Goal: Task Accomplishment & Management: Complete application form

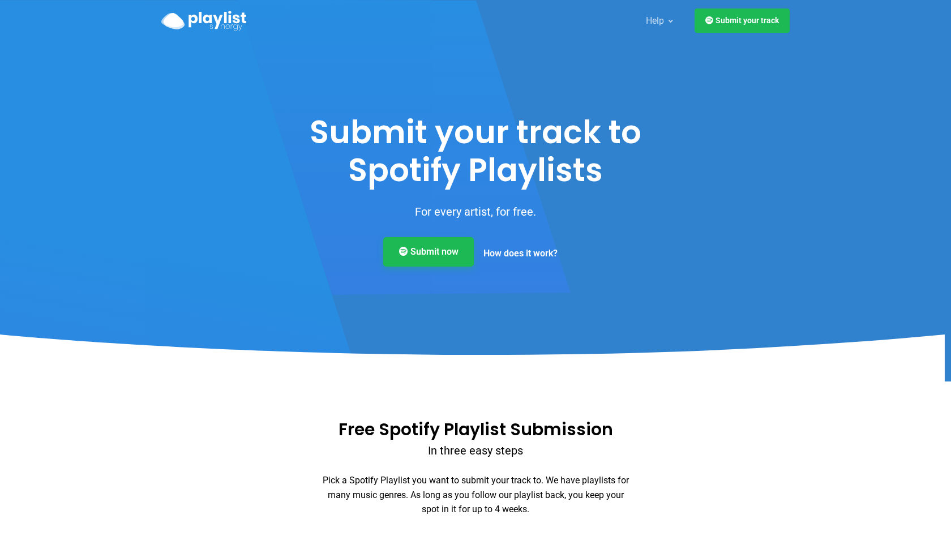
click at [446, 250] on link "Submit now" at bounding box center [428, 251] width 91 height 29
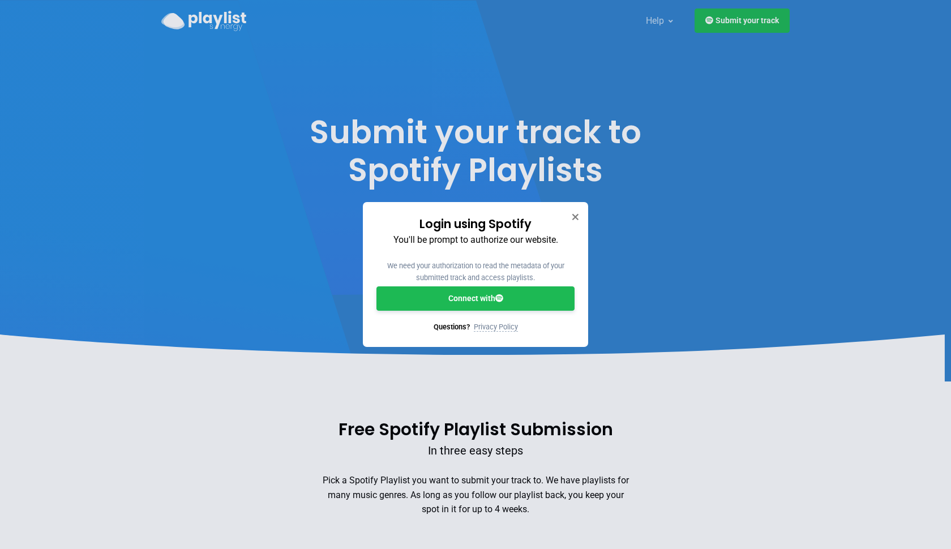
click at [481, 301] on link "Connect with" at bounding box center [476, 299] width 198 height 24
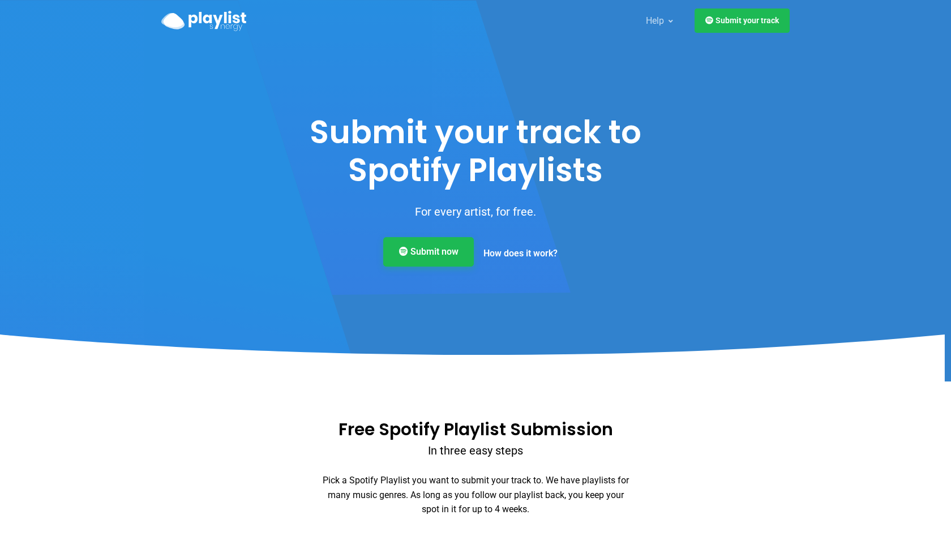
click at [433, 257] on link "Submit now" at bounding box center [428, 251] width 91 height 29
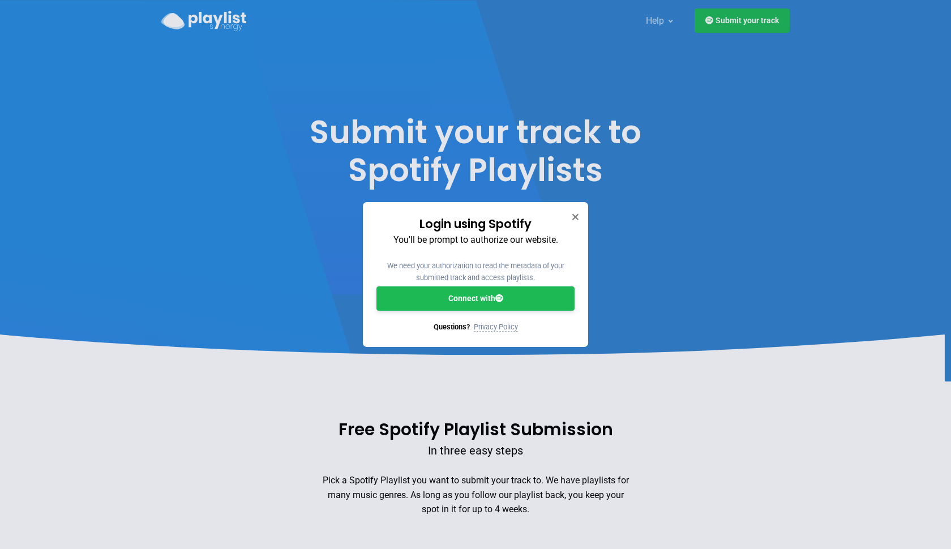
click at [448, 297] on link "Connect with" at bounding box center [476, 299] width 198 height 24
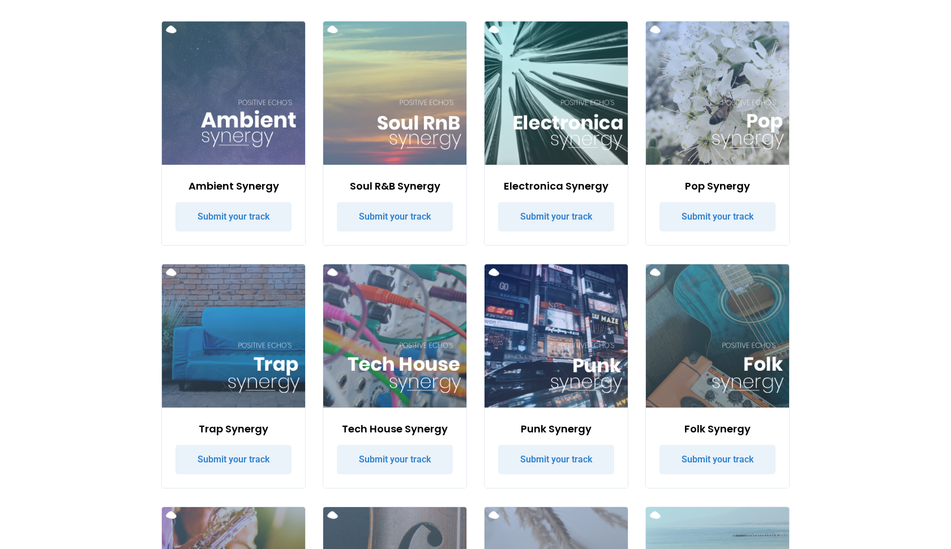
scroll to position [168, 0]
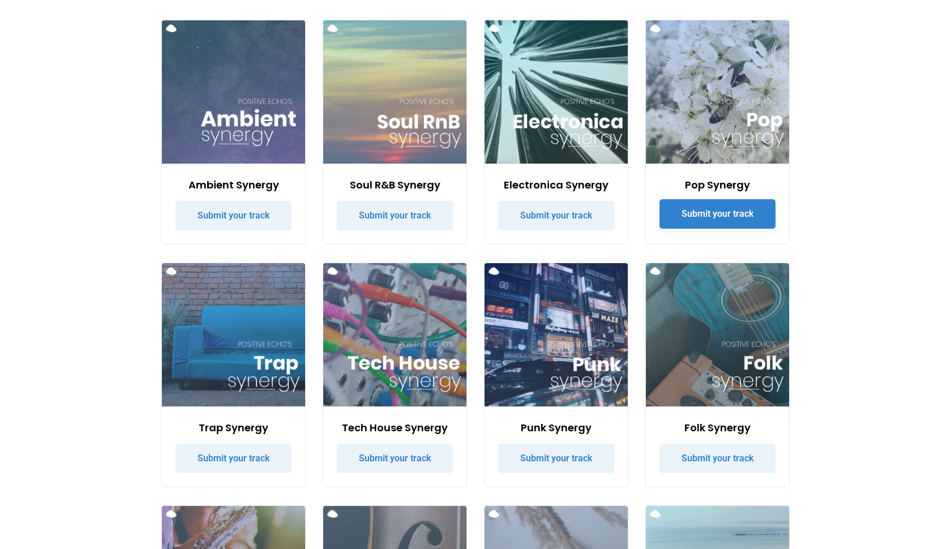
click at [716, 219] on link "Submit your track" at bounding box center [718, 213] width 116 height 29
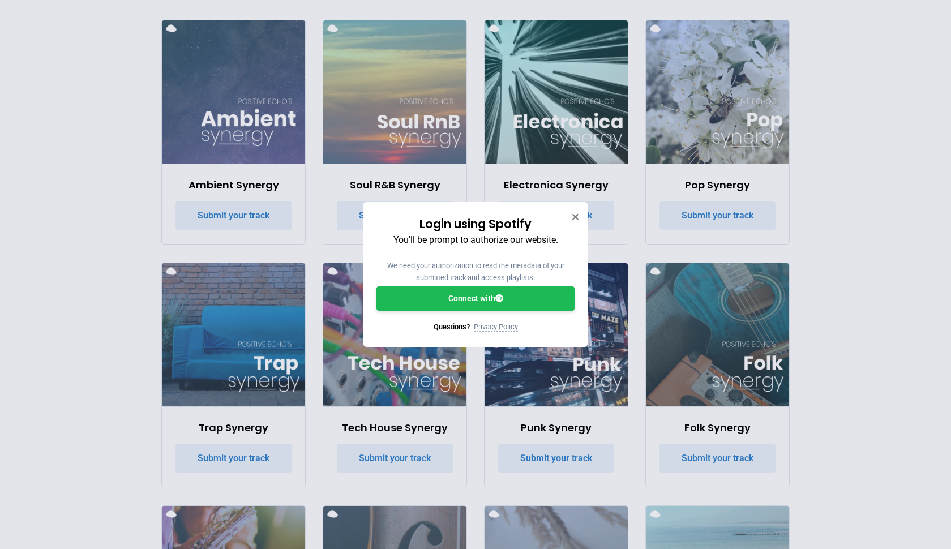
click at [518, 300] on link "Connect with" at bounding box center [476, 299] width 198 height 24
